Goal: Task Accomplishment & Management: Manage account settings

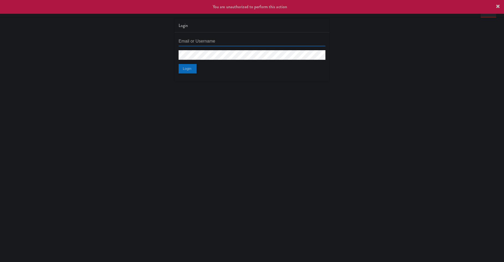
click at [209, 42] on input "text" at bounding box center [252, 42] width 147 height 10
type input "[EMAIL_ADDRESS][DOMAIN_NAME]"
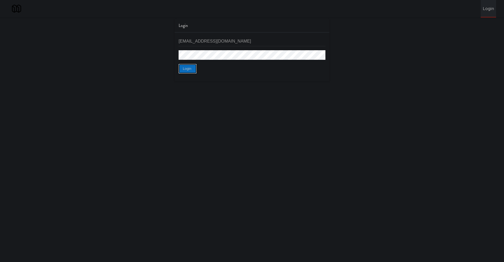
click at [192, 70] on button "Login" at bounding box center [188, 69] width 18 height 10
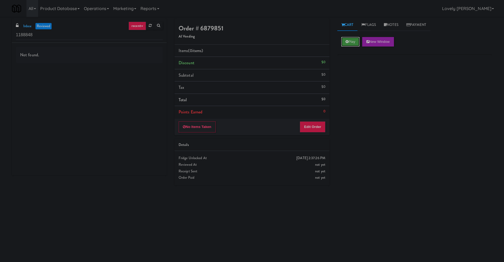
click at [346, 43] on icon at bounding box center [347, 41] width 3 height 3
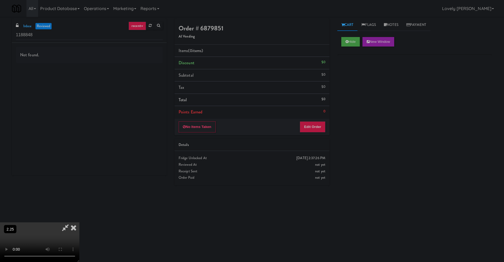
click at [79, 223] on icon at bounding box center [74, 228] width 12 height 11
